Goal: Navigation & Orientation: Go to known website

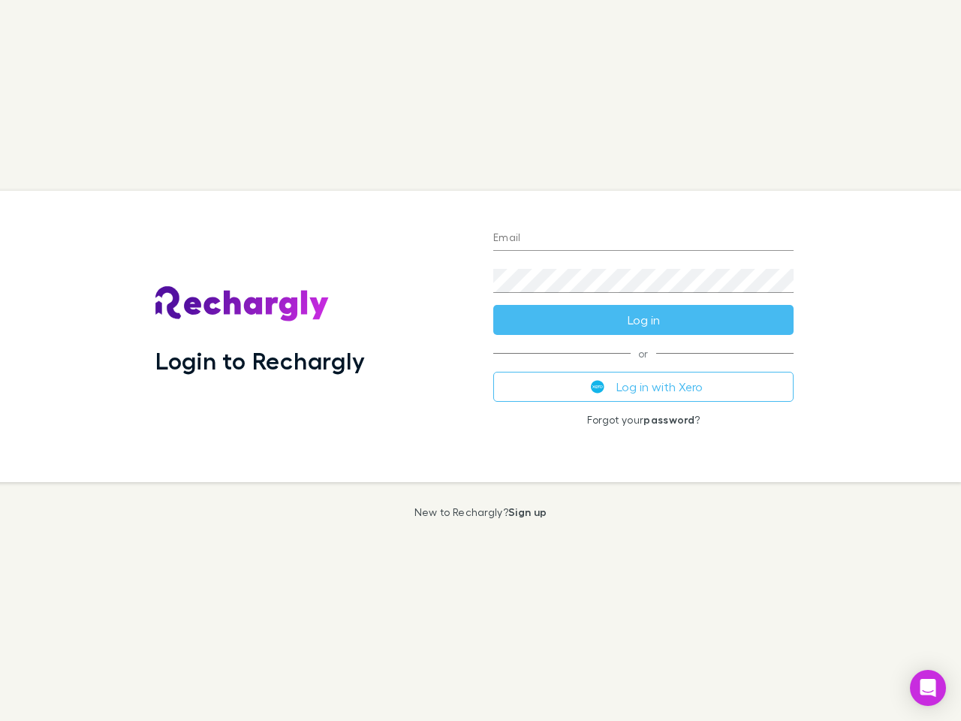
click at [481, 361] on div "Login to Rechargly" at bounding box center [312, 336] width 338 height 291
click at [644, 239] on input "Email" at bounding box center [644, 239] width 300 height 24
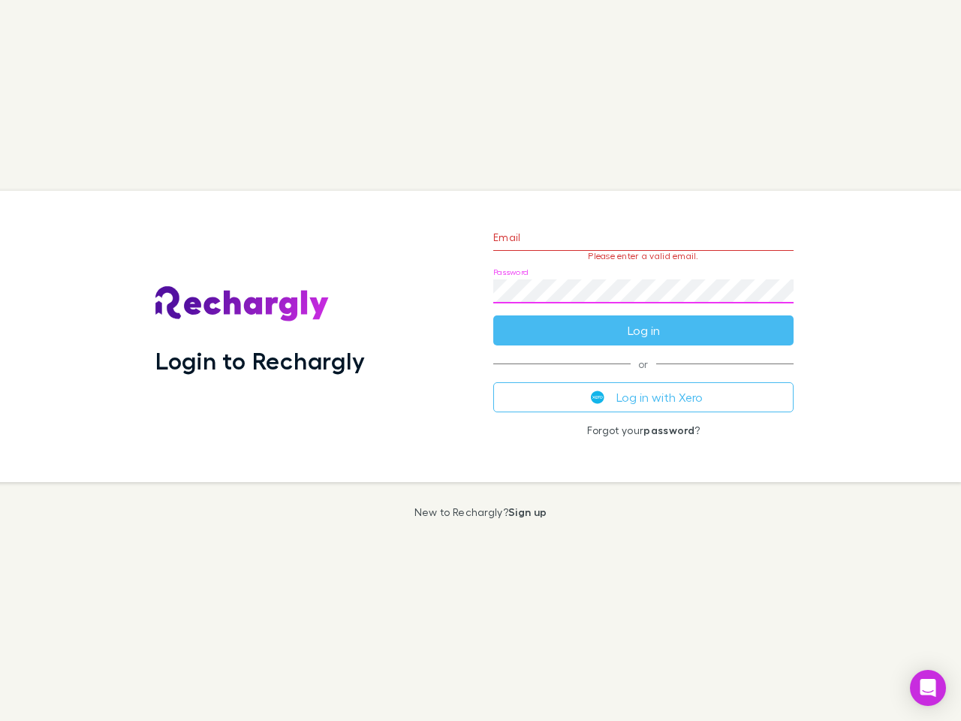
click at [644, 320] on form "Email Please enter a valid email. Password Log in" at bounding box center [644, 280] width 300 height 131
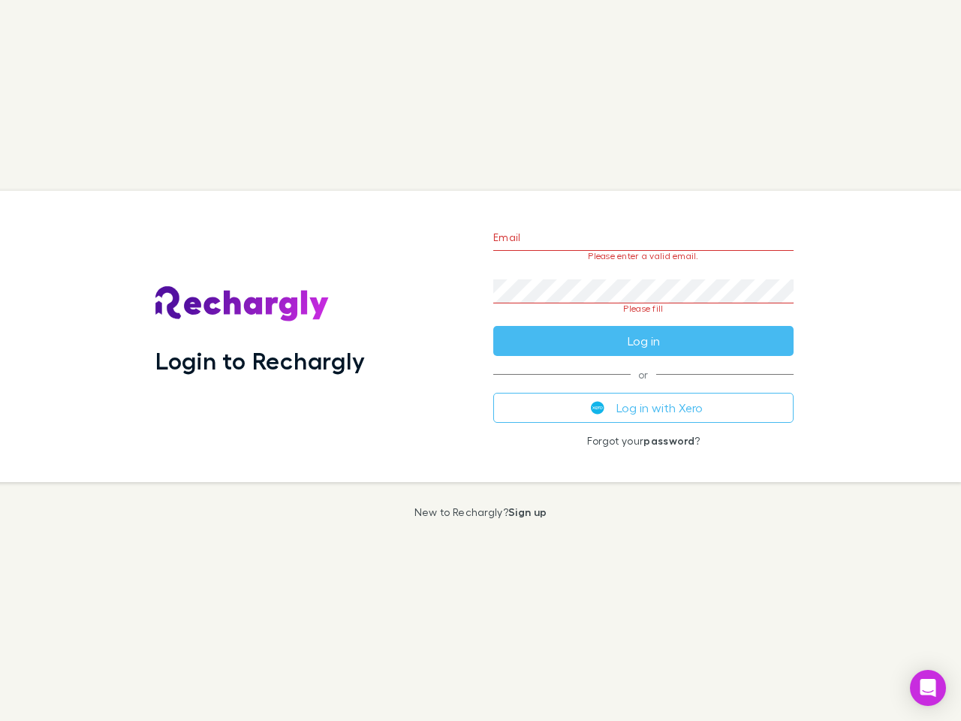
click at [644, 387] on div "Email Please enter a valid email. Password Please fill Log in or Log in with Xe…" at bounding box center [643, 336] width 325 height 291
click at [928, 688] on icon "Open Intercom Messenger" at bounding box center [929, 688] width 16 height 18
